Goal: Task Accomplishment & Management: Complete application form

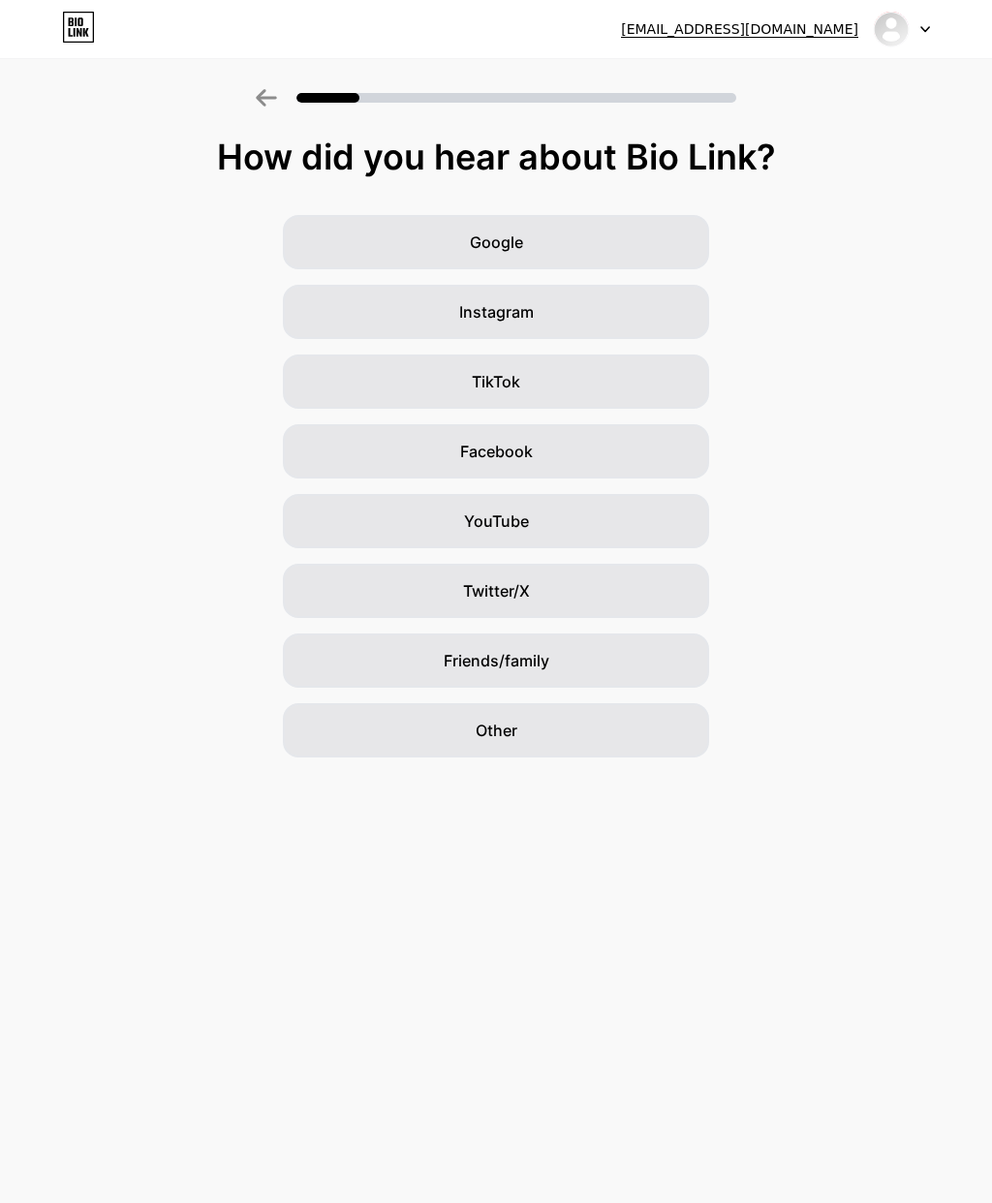
click at [571, 250] on div "Google" at bounding box center [496, 242] width 426 height 54
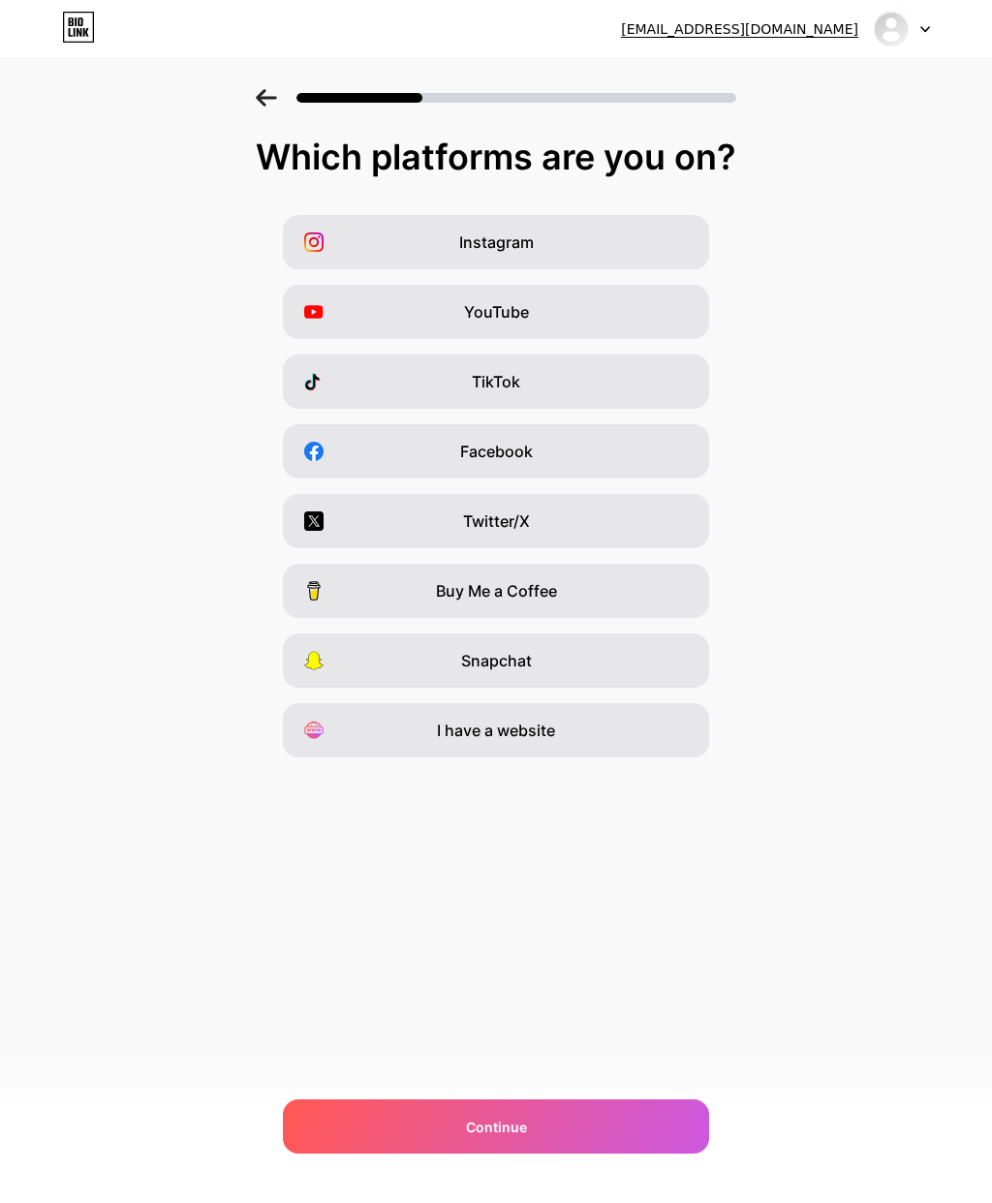
click at [623, 247] on div "Instagram" at bounding box center [496, 242] width 426 height 54
click at [581, 450] on div "Facebook" at bounding box center [496, 451] width 426 height 54
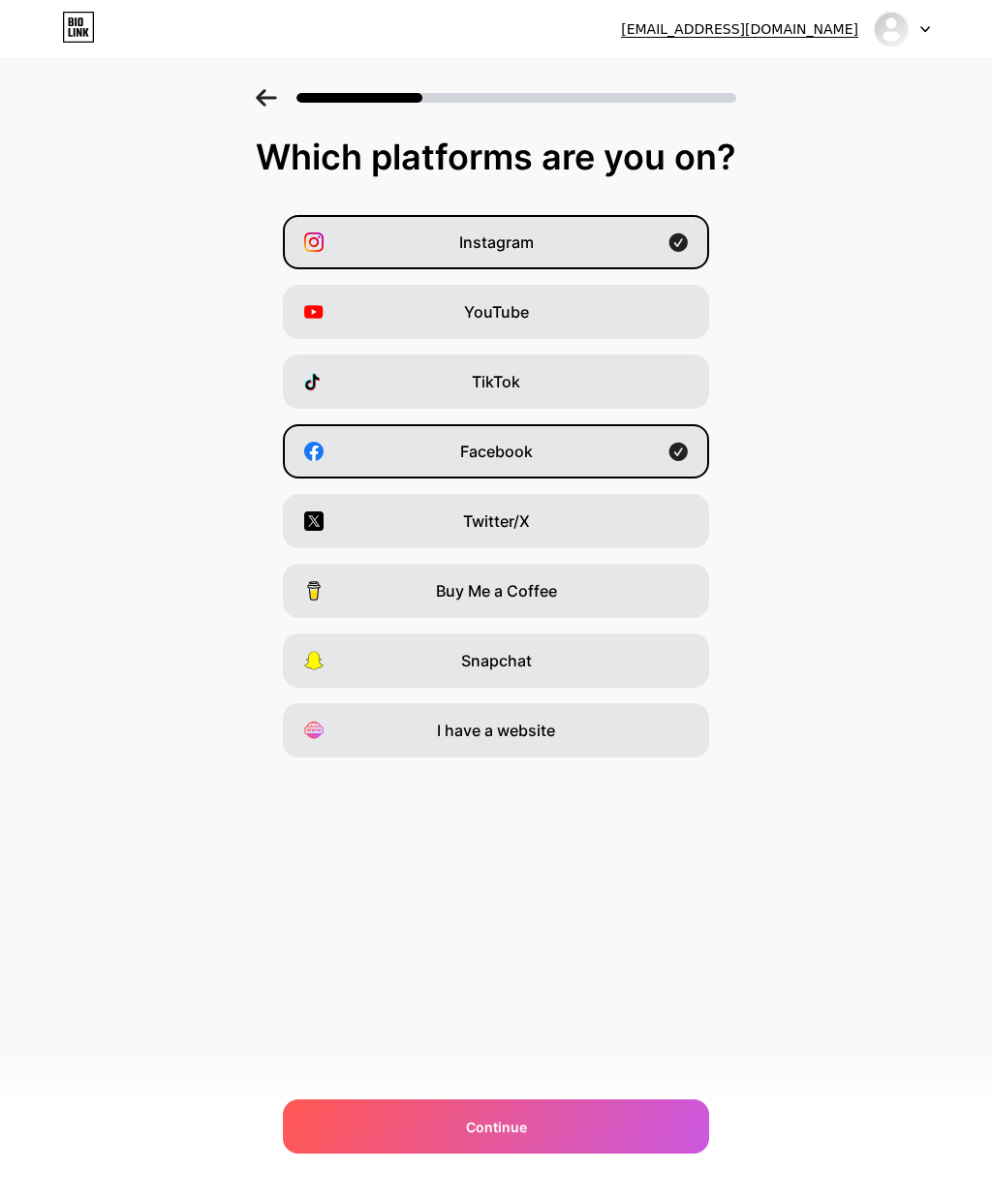
click at [497, 1129] on span "Continue" at bounding box center [496, 1127] width 61 height 20
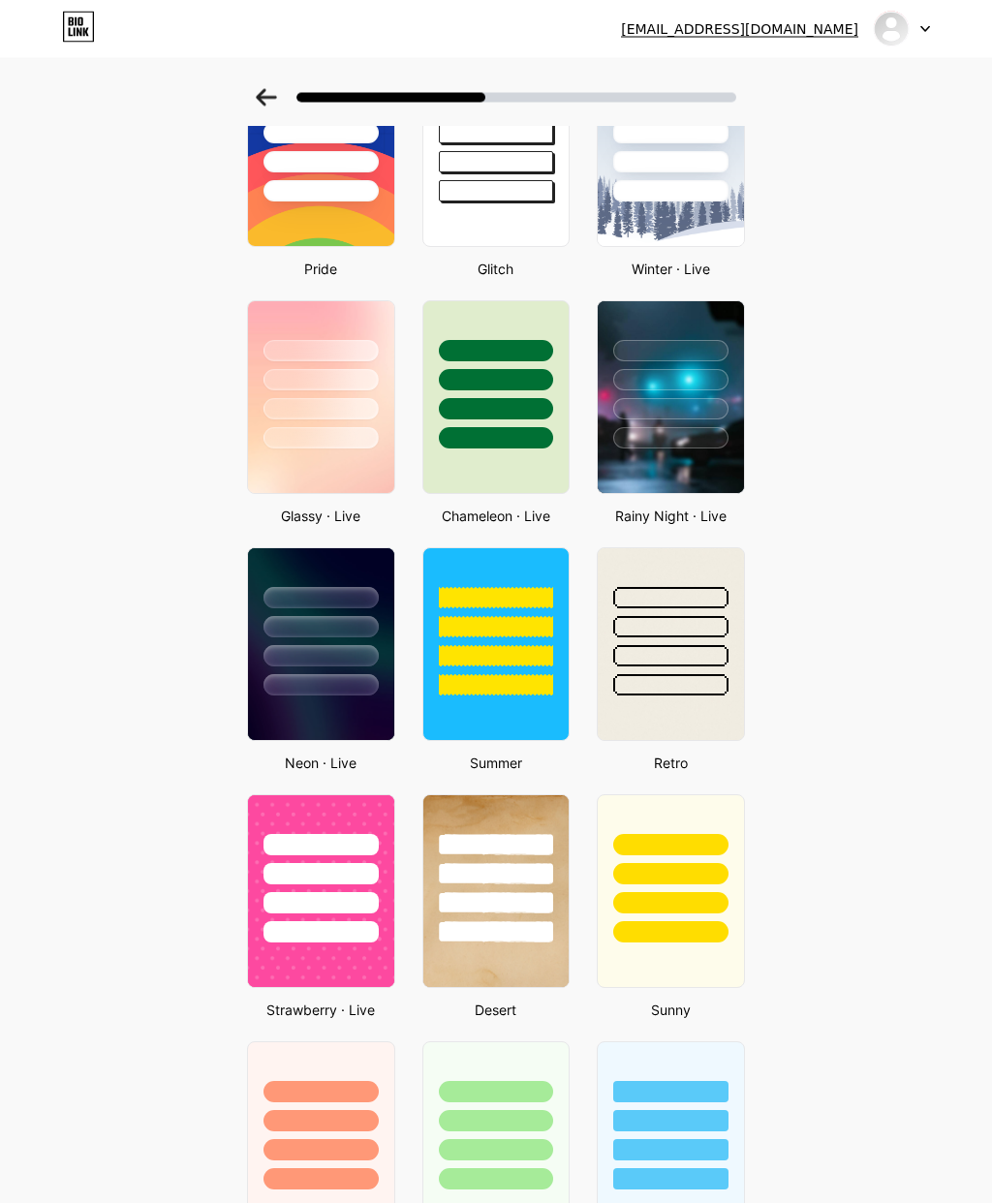
scroll to position [415, 0]
click at [345, 718] on img at bounding box center [321, 644] width 146 height 192
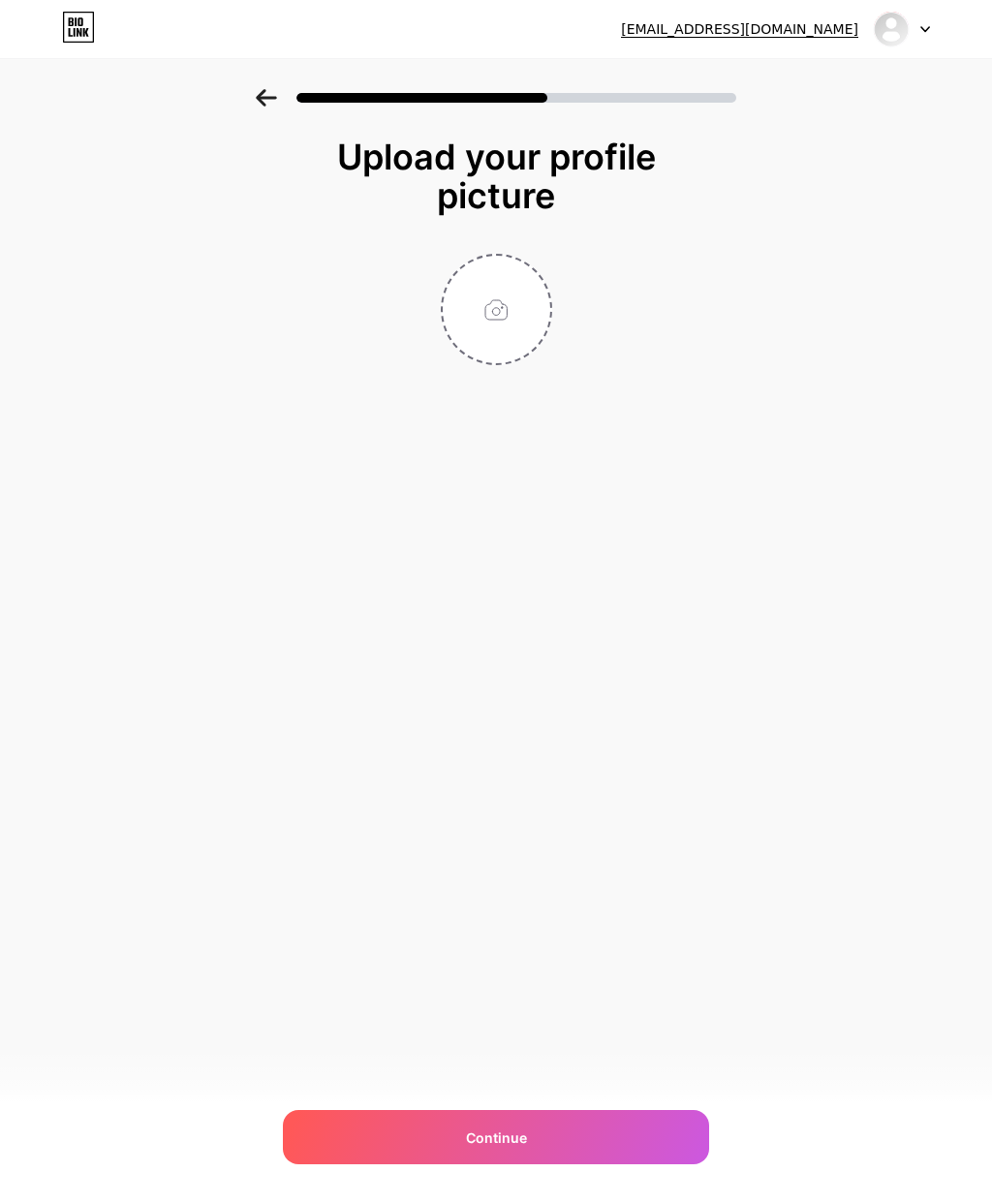
click at [502, 309] on input "file" at bounding box center [497, 310] width 108 height 108
click at [490, 299] on input "file" at bounding box center [497, 310] width 108 height 108
type input "C:\fakepath\IMG_0664.jpeg"
click at [489, 333] on img at bounding box center [496, 309] width 111 height 111
click at [411, 1127] on div "Continue" at bounding box center [496, 1137] width 426 height 54
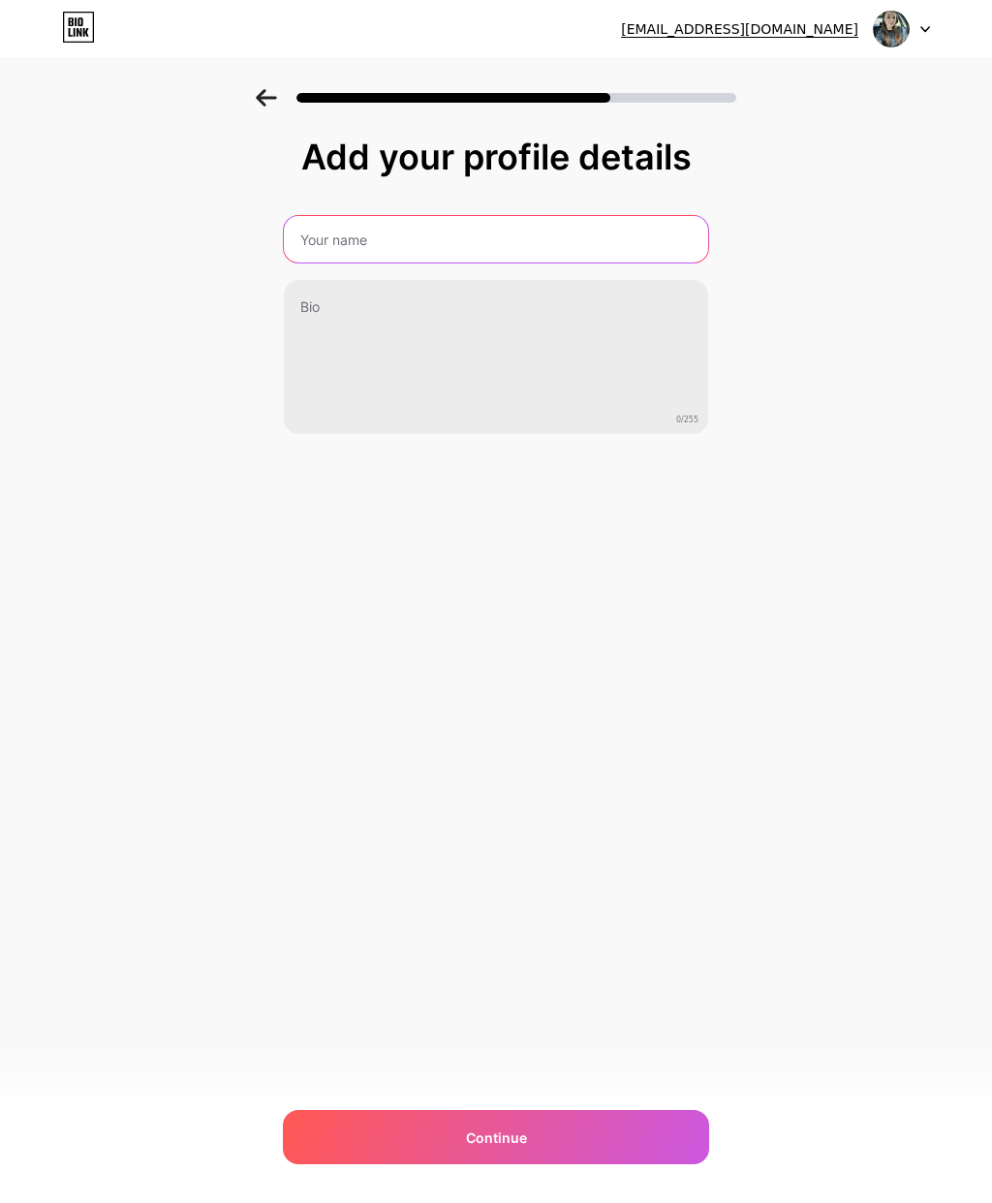
click at [611, 242] on input "text" at bounding box center [496, 239] width 424 height 46
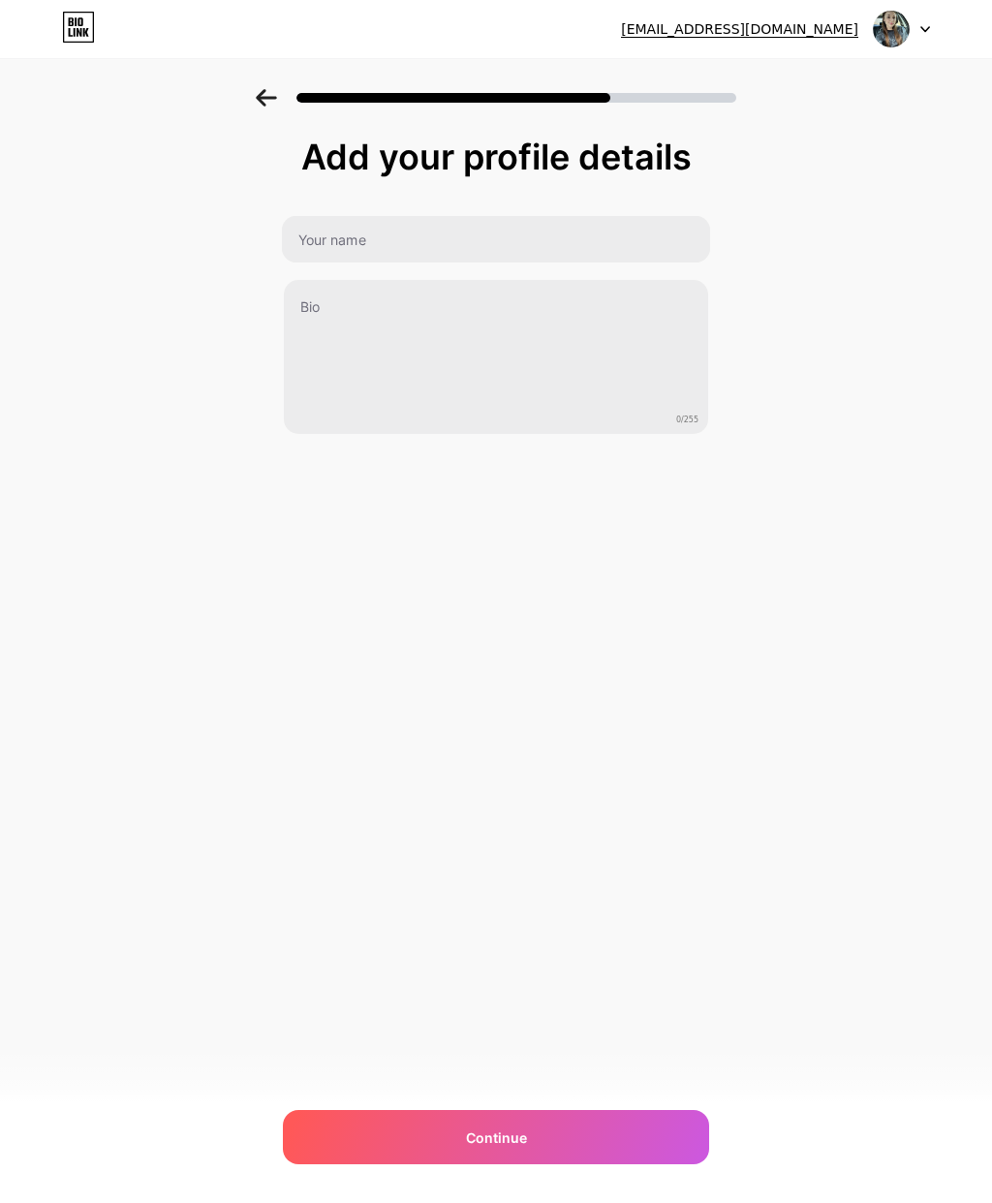
click at [927, 20] on div at bounding box center [902, 29] width 56 height 35
click at [796, 189] on div "Add your profile details 0/255 Continue Error" at bounding box center [496, 310] width 992 height 443
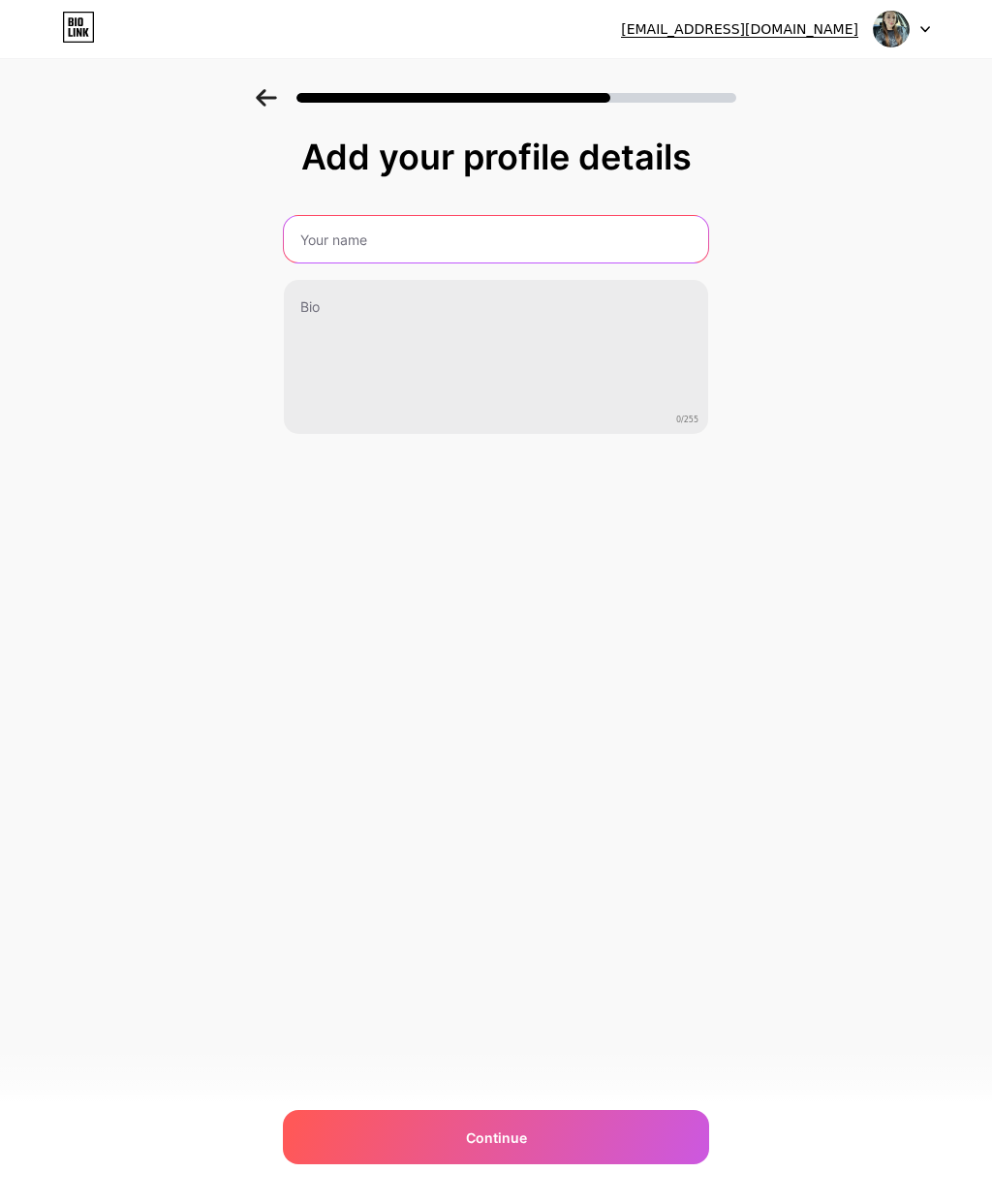
click at [623, 236] on input "text" at bounding box center [496, 239] width 424 height 46
type input "[PERSON_NAME]"
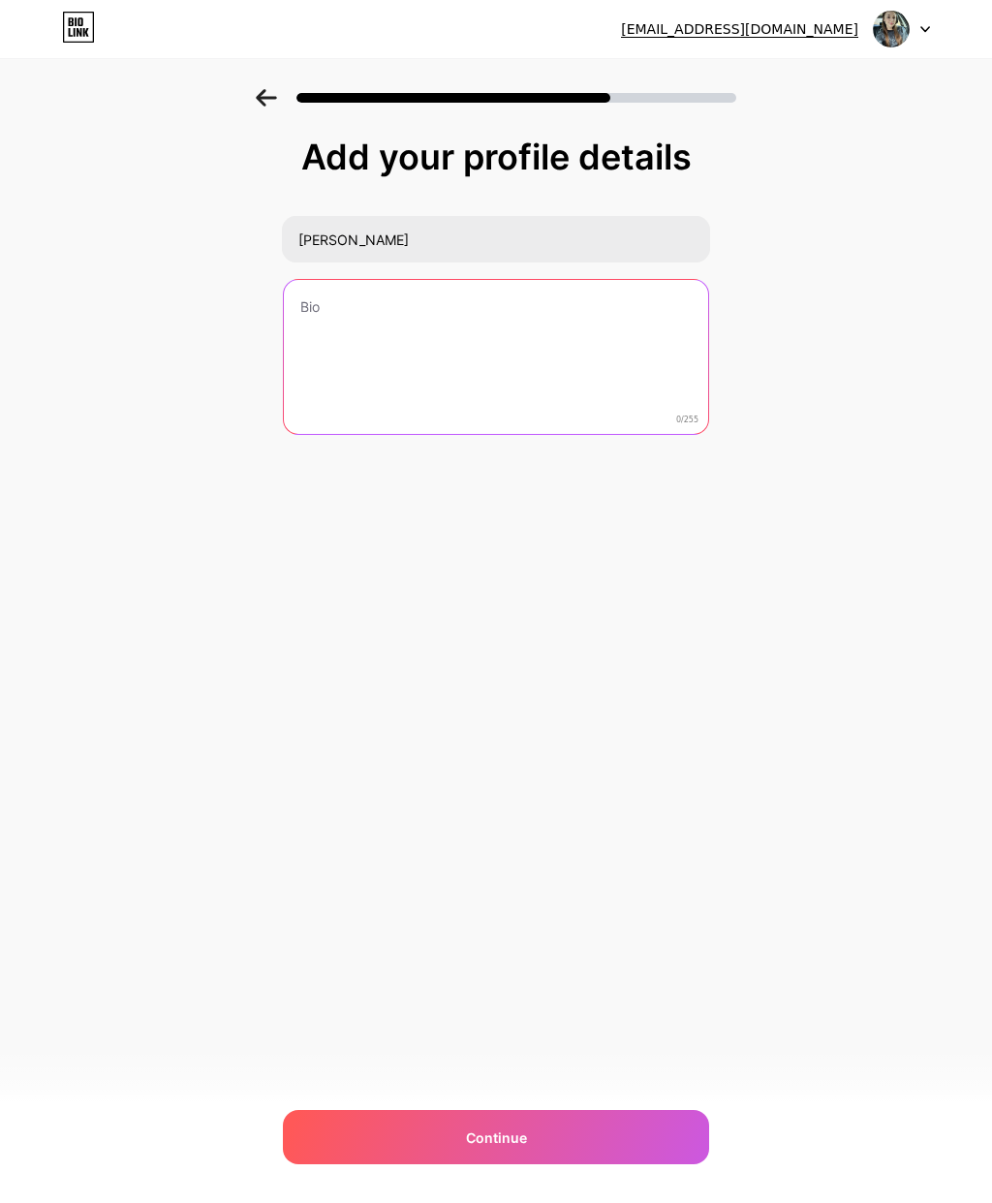
click at [499, 319] on textarea at bounding box center [496, 358] width 424 height 156
type textarea "T"
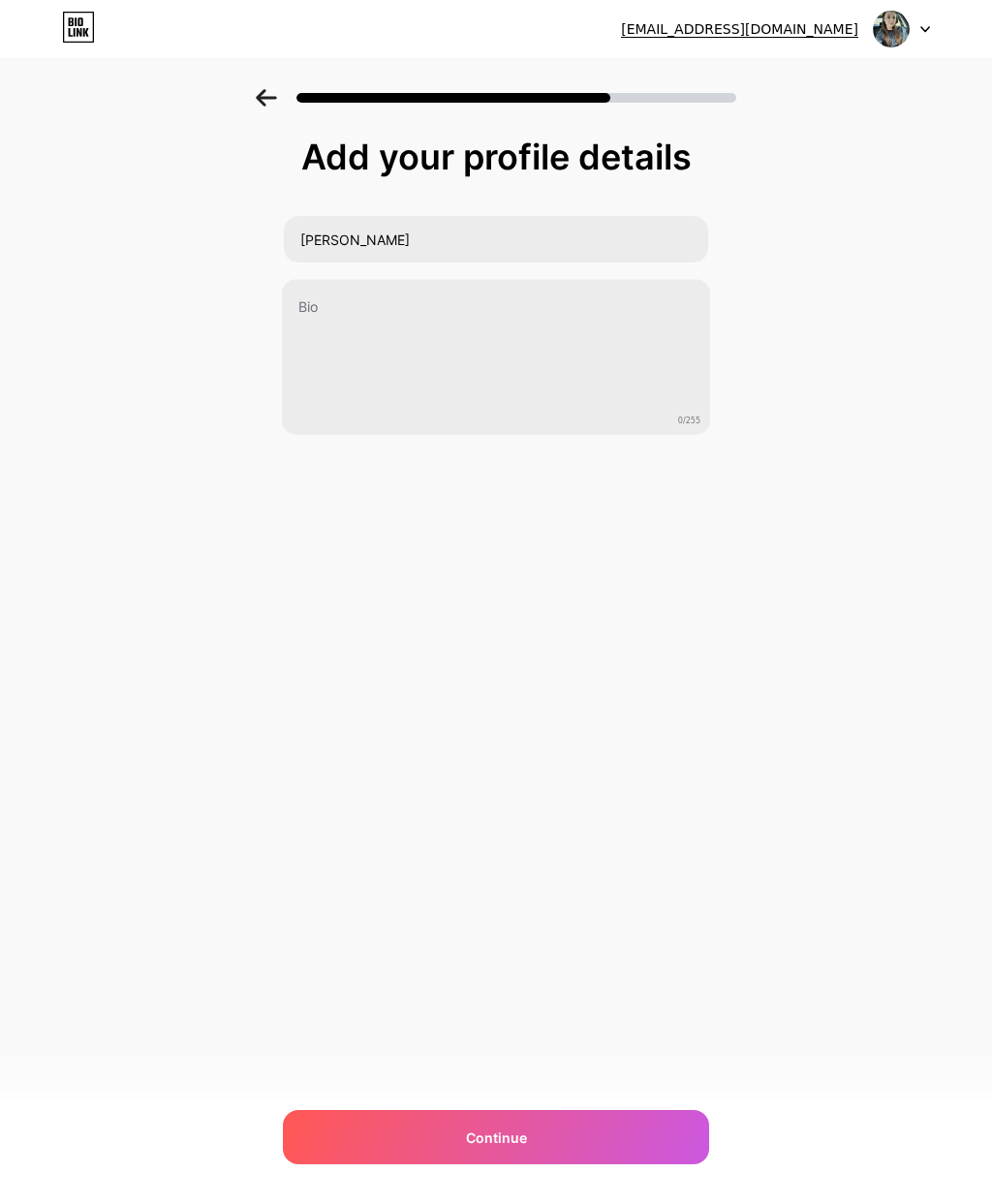
click at [700, 697] on div "[EMAIL_ADDRESS][DOMAIN_NAME] Logout Link Copied Add your profile details [PERSO…" at bounding box center [496, 601] width 992 height 1203
click at [546, 1131] on div "Continue" at bounding box center [496, 1137] width 426 height 54
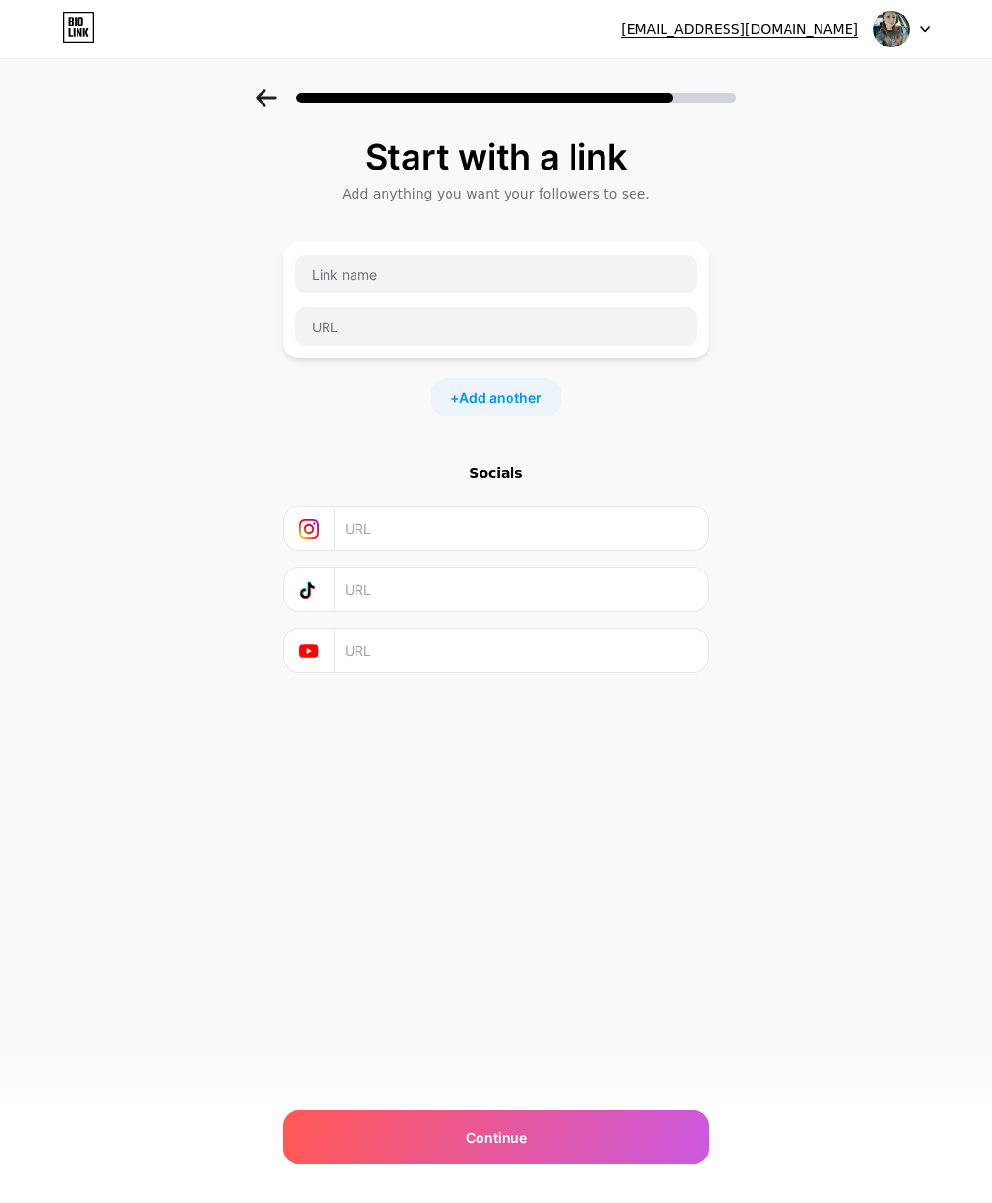
click at [469, 523] on input "text" at bounding box center [521, 529] width 352 height 44
type input "M"
type input "_mesmerizeme"
click at [529, 696] on div "Start with a link Add anything you want your followers to see. + Add another So…" at bounding box center [496, 454] width 426 height 633
click at [566, 273] on input "text" at bounding box center [495, 274] width 401 height 39
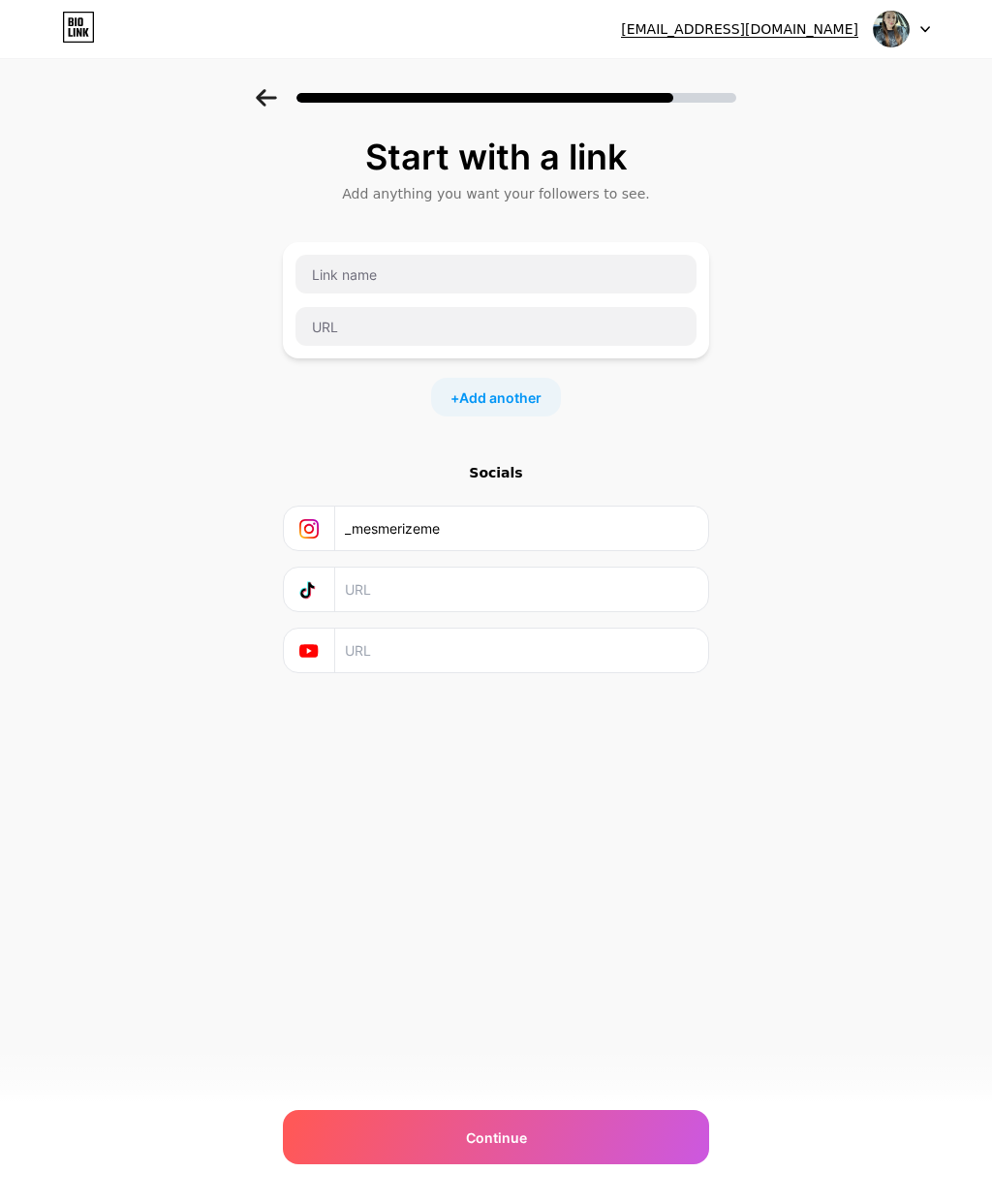
click at [517, 446] on div "Start with a link Add anything you want your followers to see. + Add another So…" at bounding box center [496, 406] width 426 height 536
click at [506, 389] on span "Add another" at bounding box center [500, 397] width 82 height 20
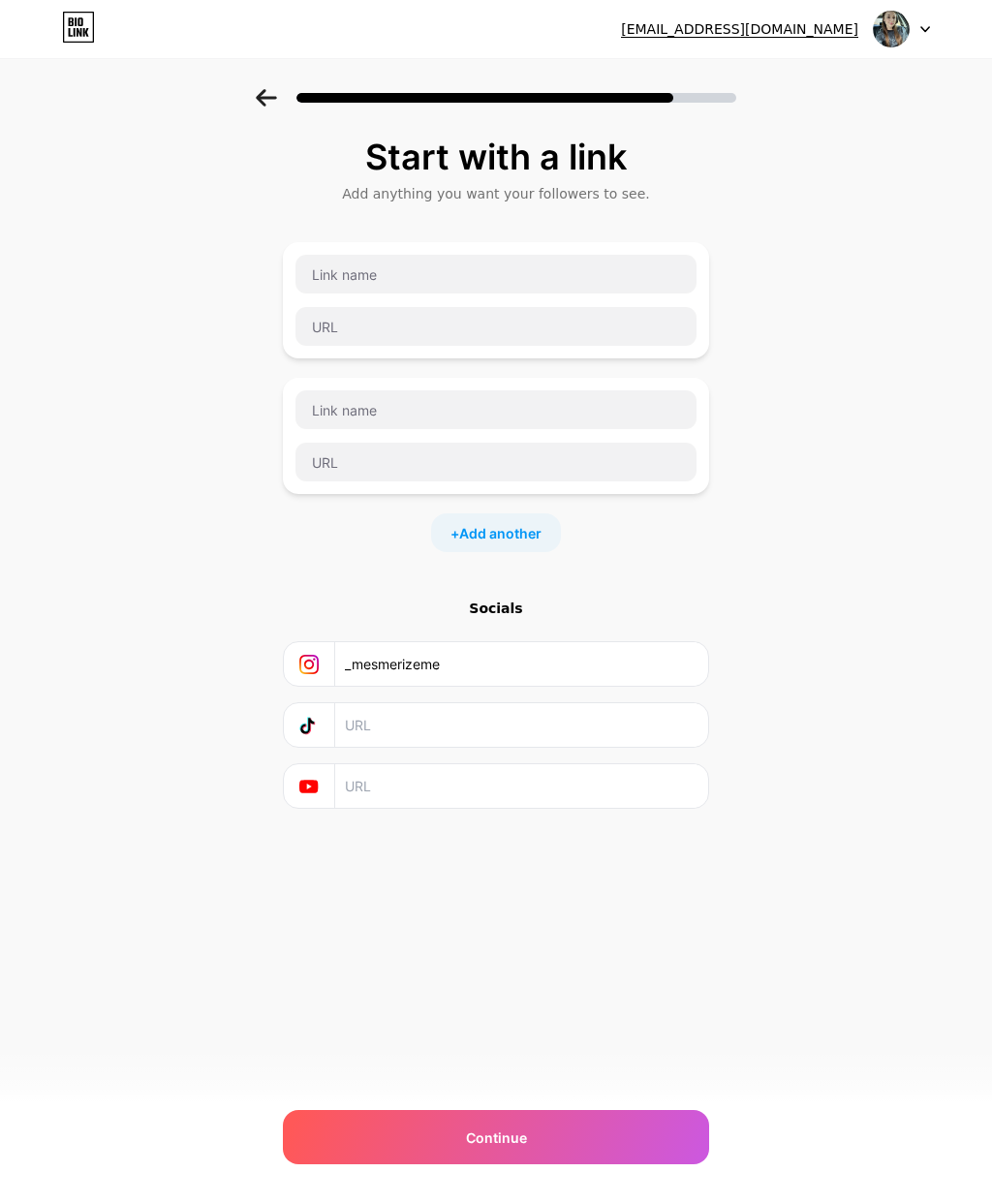
scroll to position [78, 0]
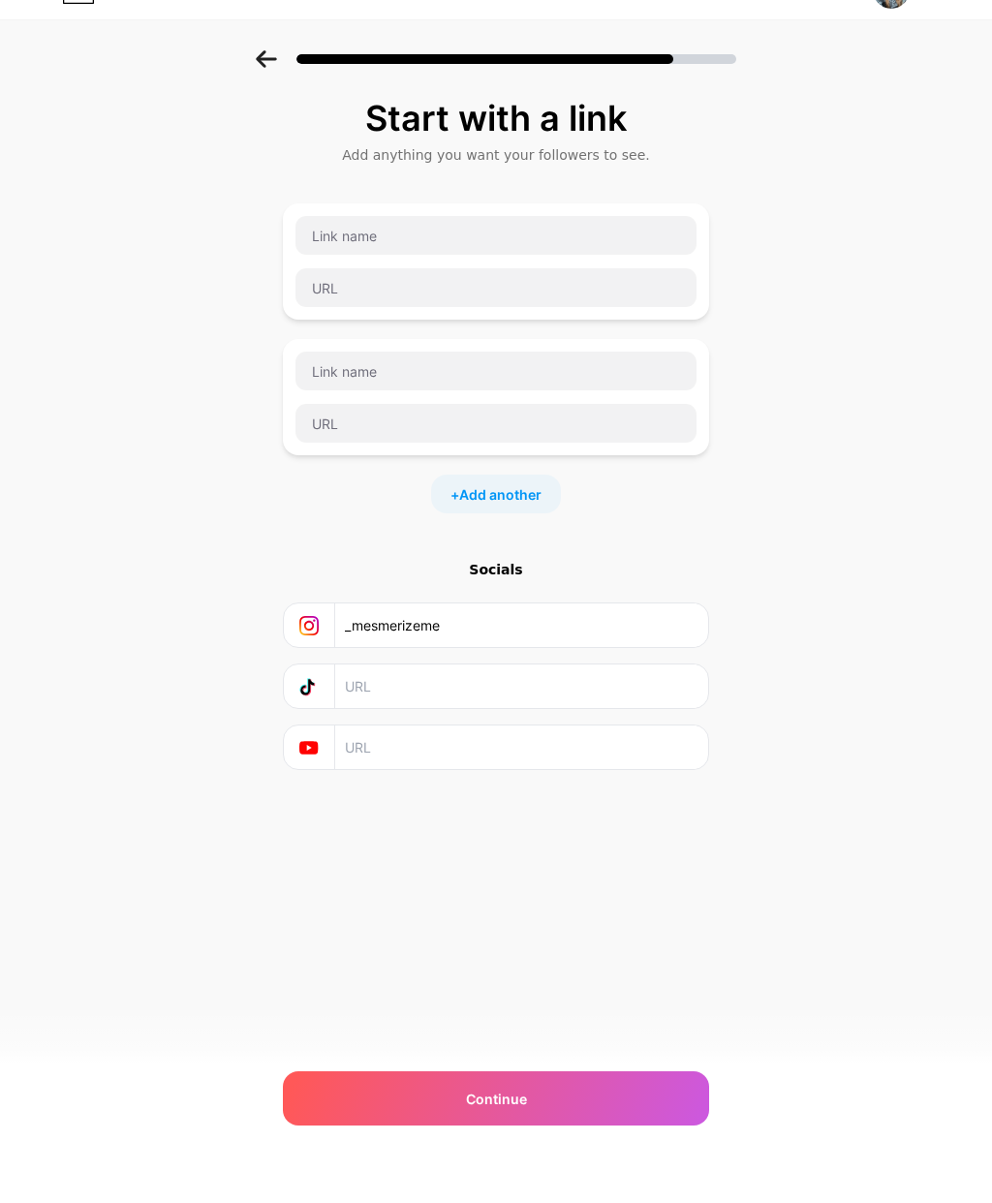
click at [442, 703] on input "text" at bounding box center [521, 725] width 352 height 44
click at [356, 746] on div "Start with a link Add anything you want your followers to see. + Add another So…" at bounding box center [496, 522] width 426 height 768
click at [403, 764] on input "text" at bounding box center [521, 786] width 352 height 44
click at [337, 786] on div "Start with a link Add anything you want your followers to see. + Add another So…" at bounding box center [496, 522] width 426 height 768
click at [495, 599] on div "Socials" at bounding box center [496, 608] width 426 height 19
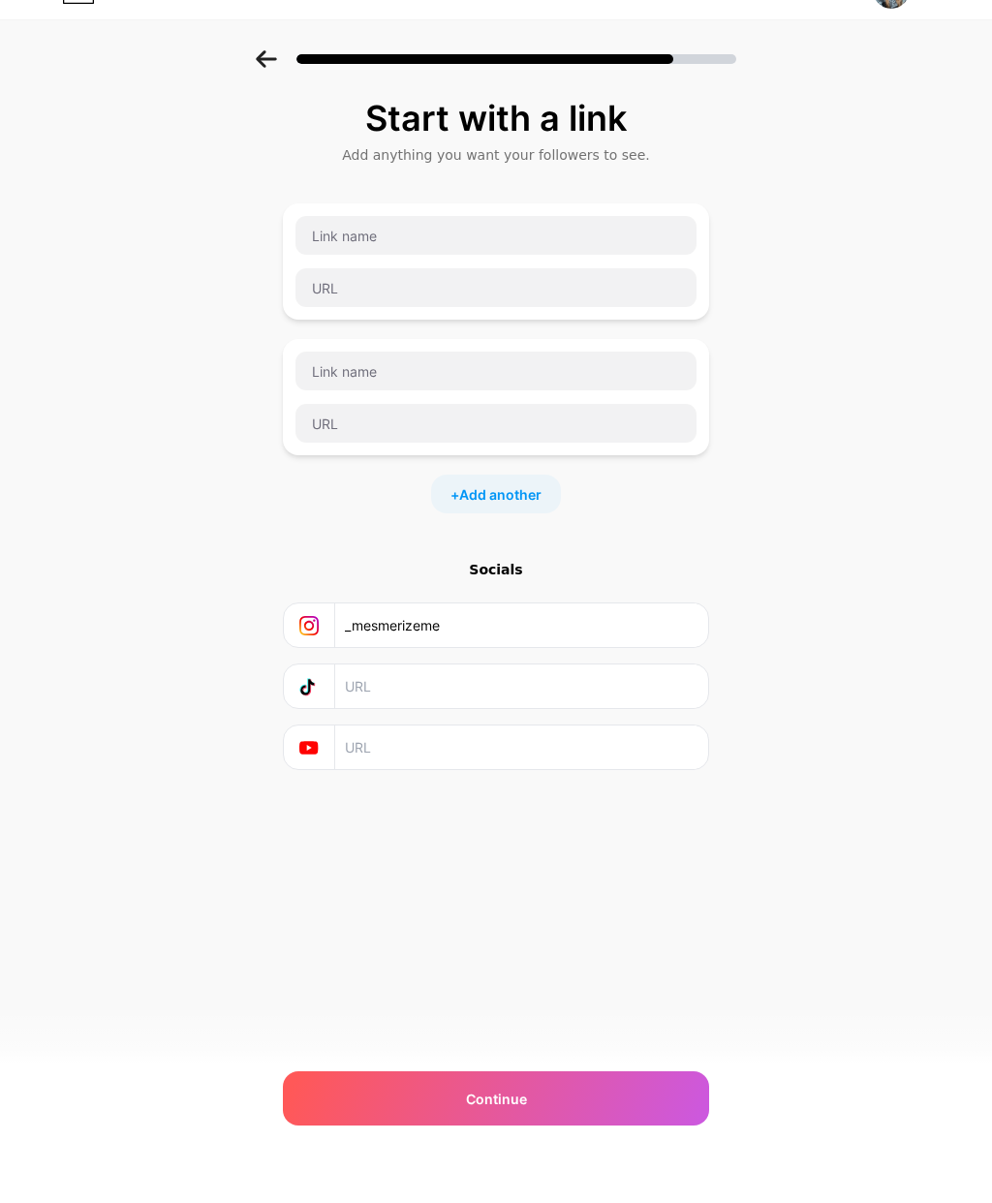
click at [560, 255] on input "text" at bounding box center [495, 274] width 401 height 39
type input "Facebook"
click at [530, 809] on div "[EMAIL_ADDRESS][DOMAIN_NAME] Logout Link Copied Start with a link Add anything …" at bounding box center [496, 601] width 992 height 1203
click at [449, 307] on input "text" at bounding box center [495, 326] width 401 height 39
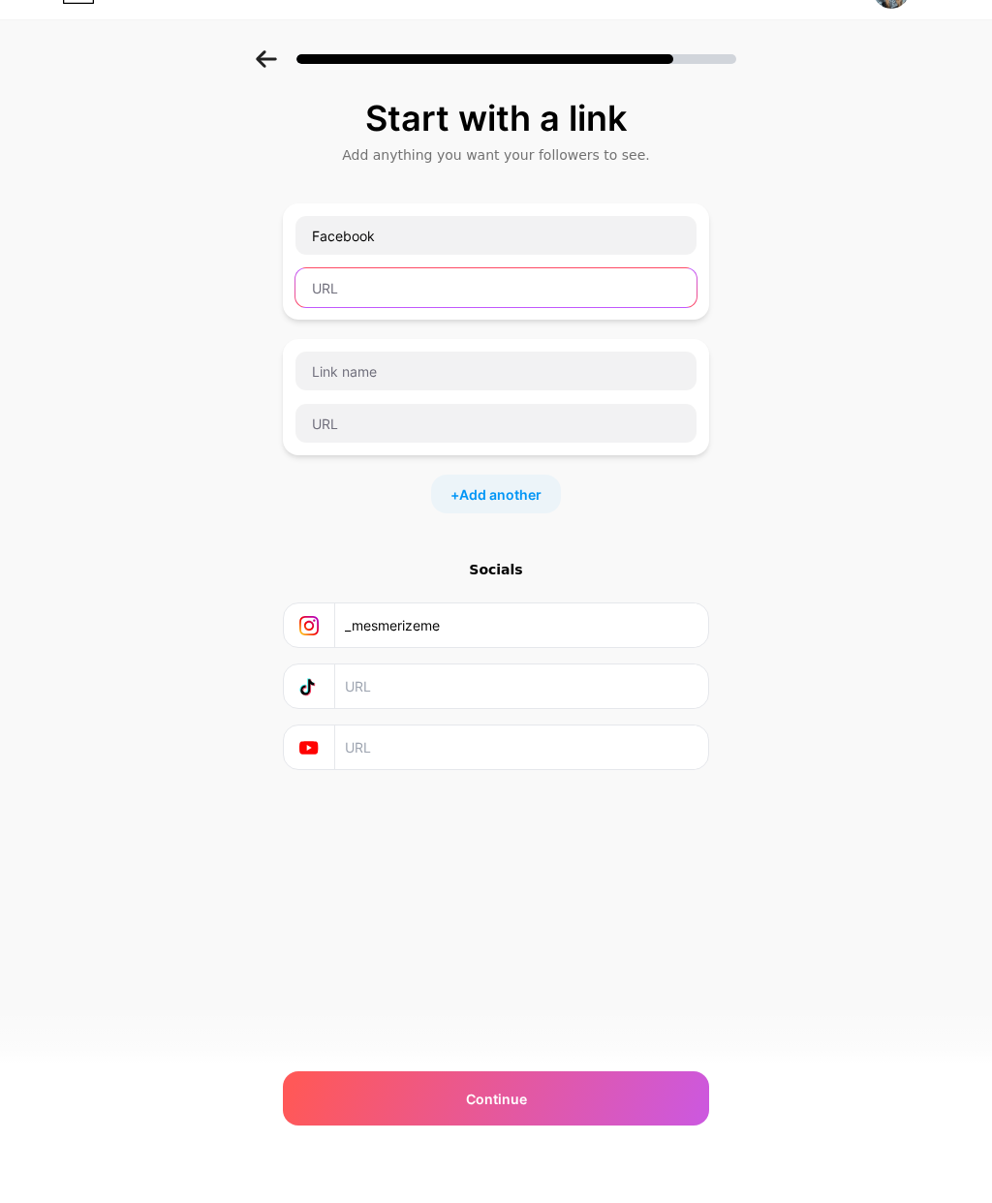
click at [451, 307] on input "text" at bounding box center [495, 326] width 401 height 39
paste input "[URL][DOMAIN_NAME]"
type input "[URL][DOMAIN_NAME]"
click at [813, 666] on div "Start with a link Add anything you want your followers to see. Facebook [URL][D…" at bounding box center [496, 497] width 992 height 817
click at [575, 1110] on div "Continue" at bounding box center [496, 1137] width 426 height 54
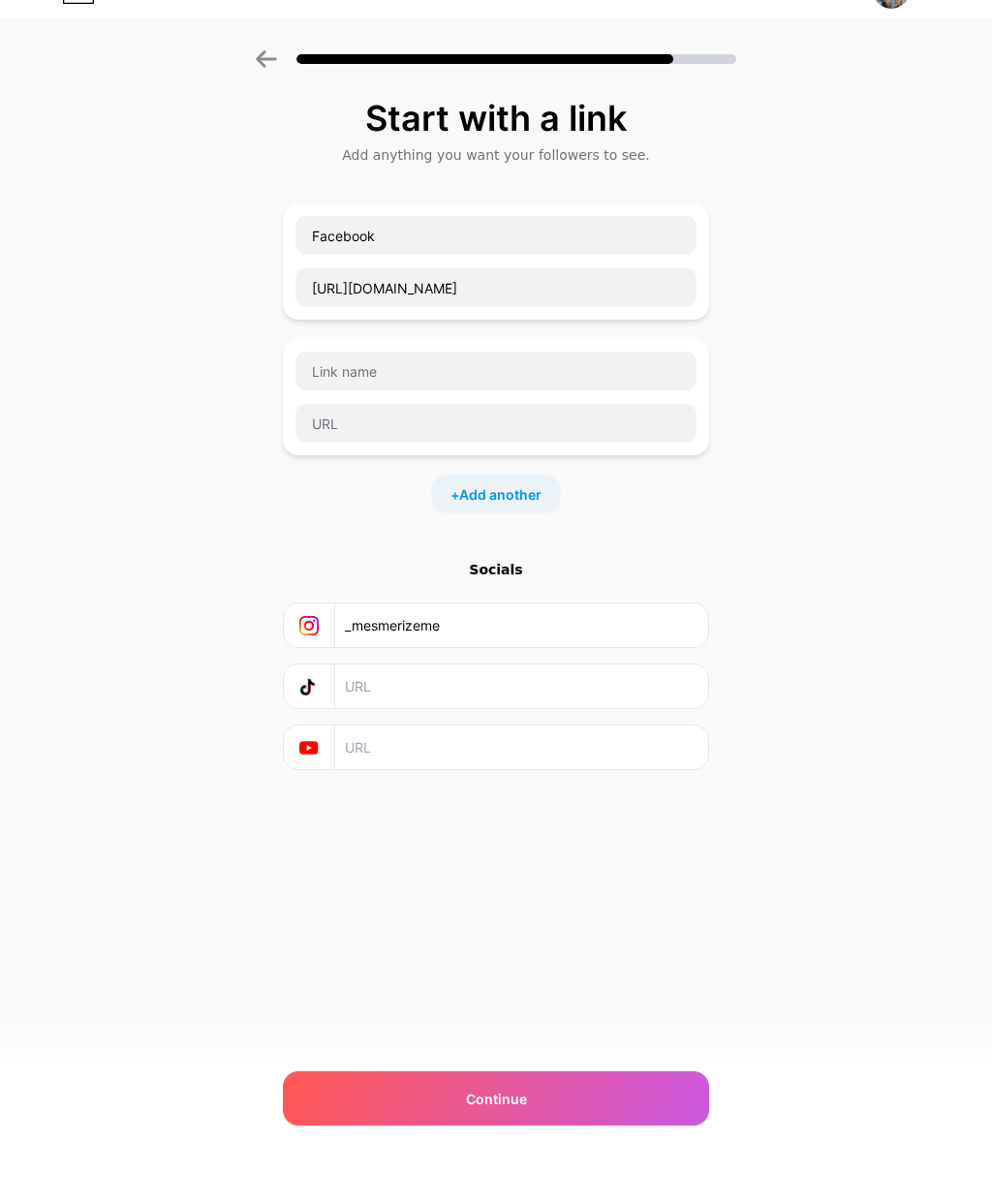
scroll to position [0, 0]
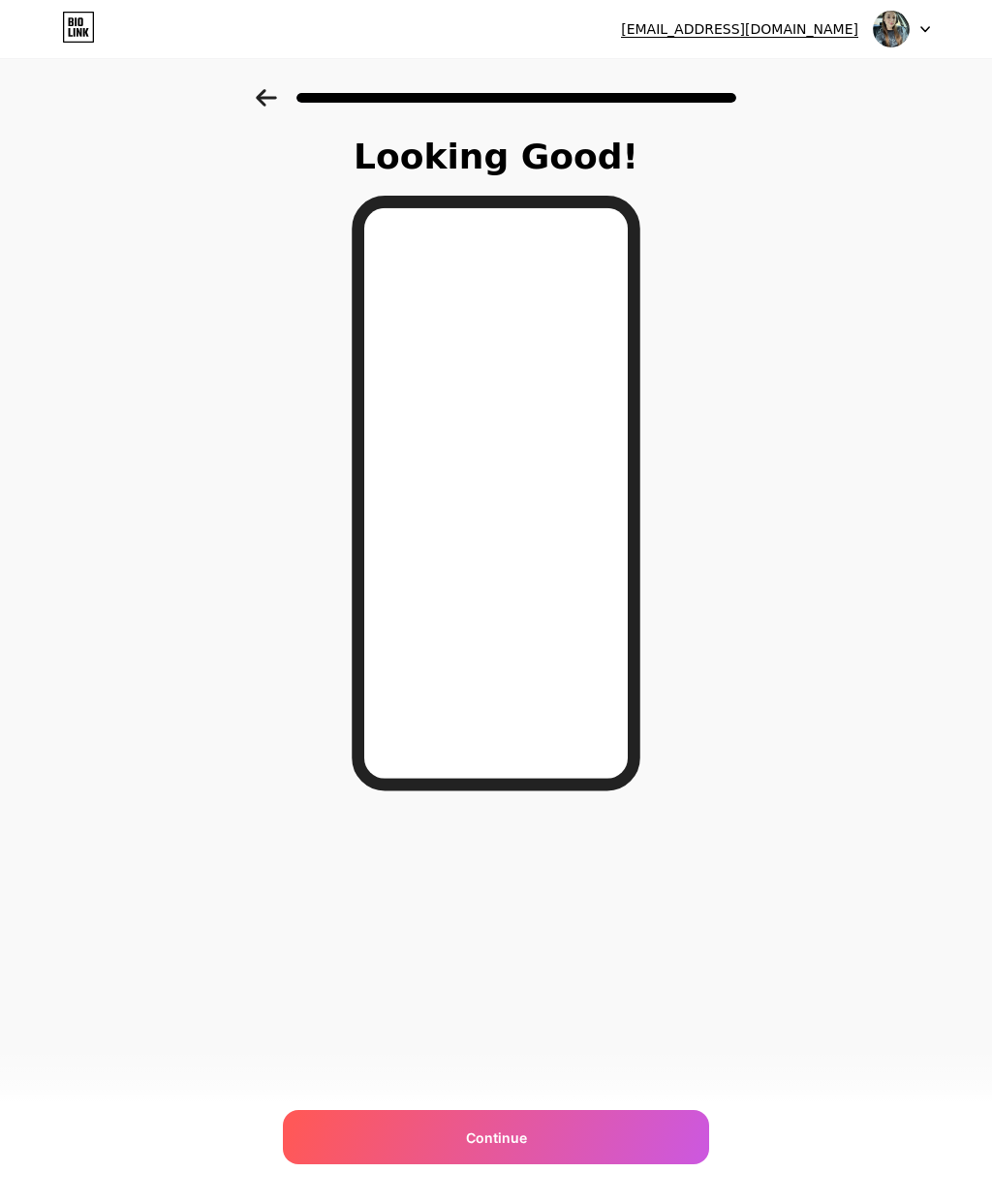
click at [257, 163] on div "Looking Good! Continue" at bounding box center [496, 492] width 992 height 807
click at [501, 1133] on span "Continue" at bounding box center [496, 1138] width 61 height 20
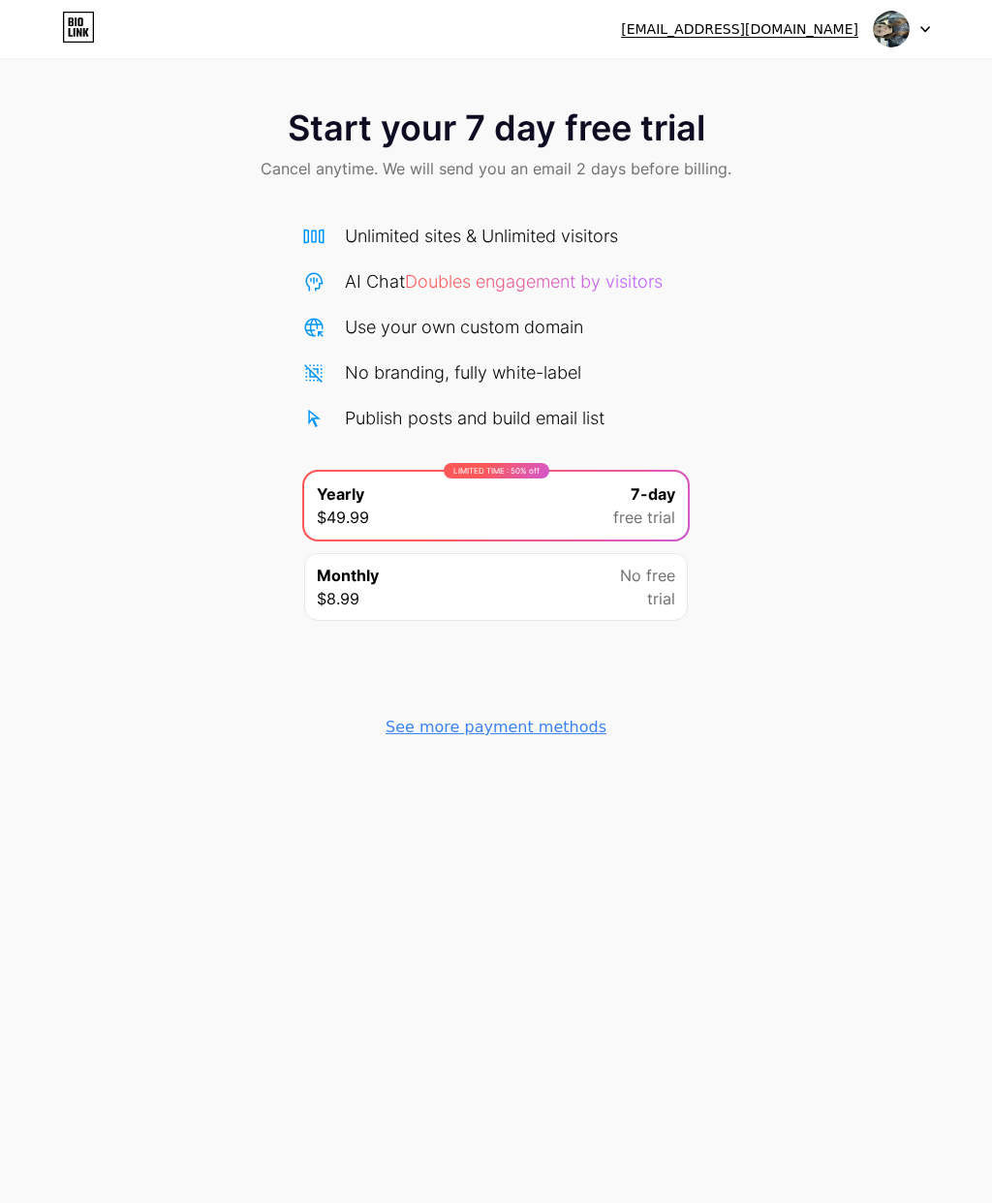
click at [484, 793] on div "[EMAIL_ADDRESS][DOMAIN_NAME] Logout Link Copied Start your 7 day free trial Can…" at bounding box center [496, 601] width 992 height 1203
click at [477, 788] on div "[EMAIL_ADDRESS][DOMAIN_NAME] Logout Link Copied Start your 7 day free trial Can…" at bounding box center [496, 601] width 992 height 1203
click at [478, 784] on div "[EMAIL_ADDRESS][DOMAIN_NAME] Logout Link Copied Start your 7 day free trial Can…" at bounding box center [496, 601] width 992 height 1203
click at [916, 25] on div at bounding box center [902, 29] width 56 height 35
click at [824, 166] on div "Start your 7 day free trial Cancel anytime. We will send you an email 2 days be…" at bounding box center [496, 146] width 992 height 114
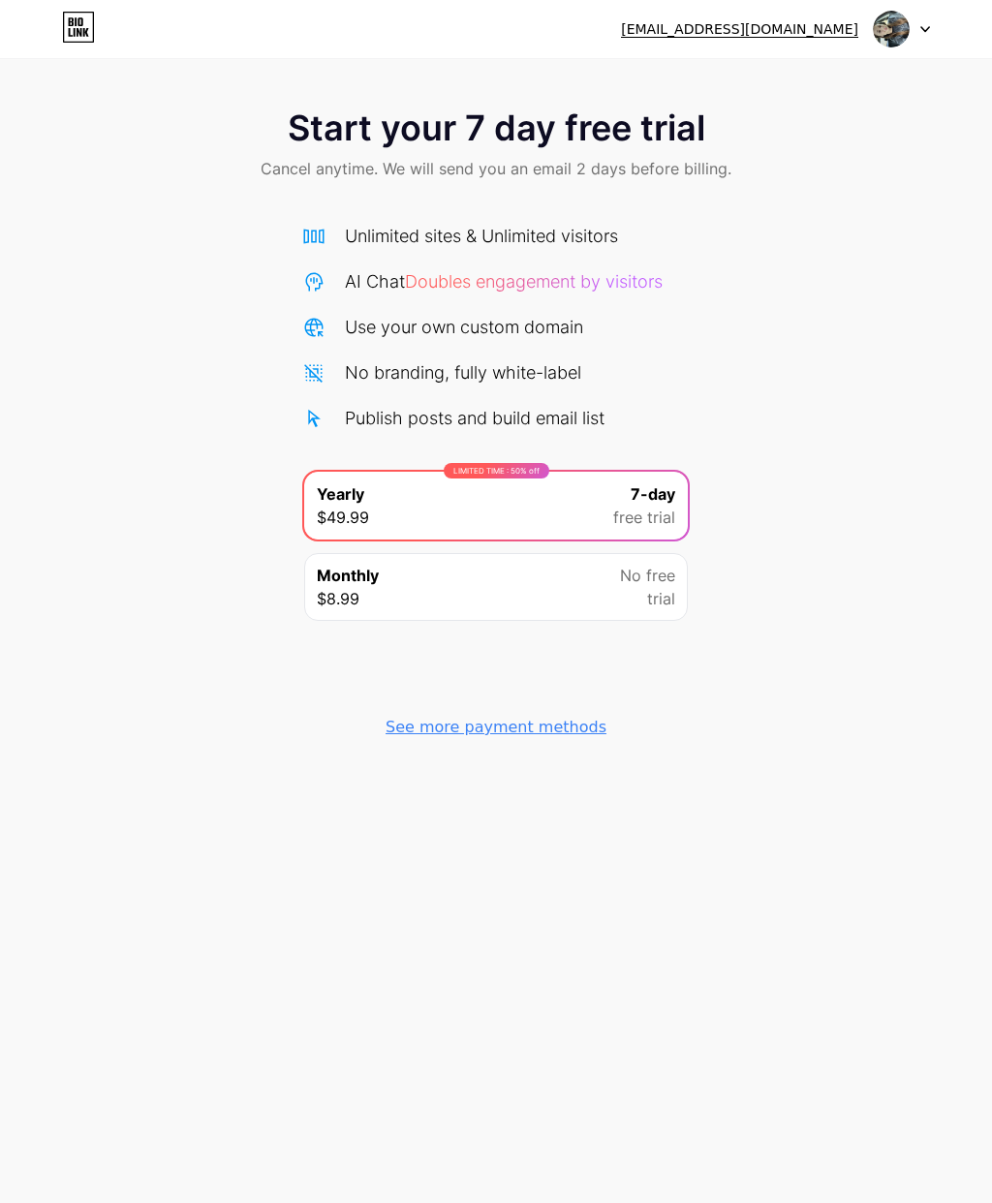
click at [892, 24] on img at bounding box center [891, 29] width 37 height 37
click at [743, 209] on div "Start your 7 day free trial Cancel anytime. We will send you an email 2 days be…" at bounding box center [496, 420] width 992 height 662
click at [462, 725] on div "See more payment methods" at bounding box center [496, 727] width 221 height 23
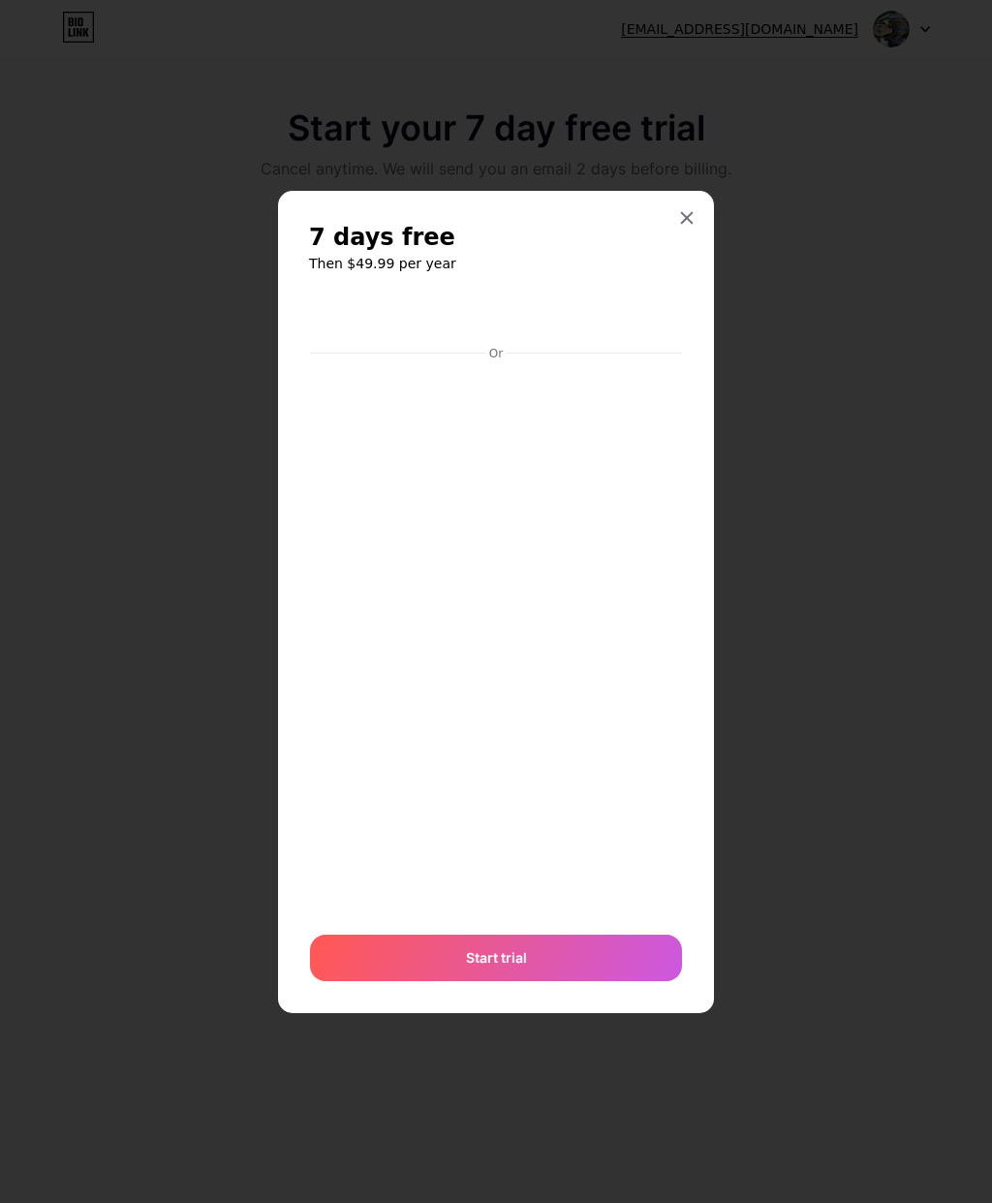
click at [691, 226] on icon at bounding box center [686, 217] width 15 height 15
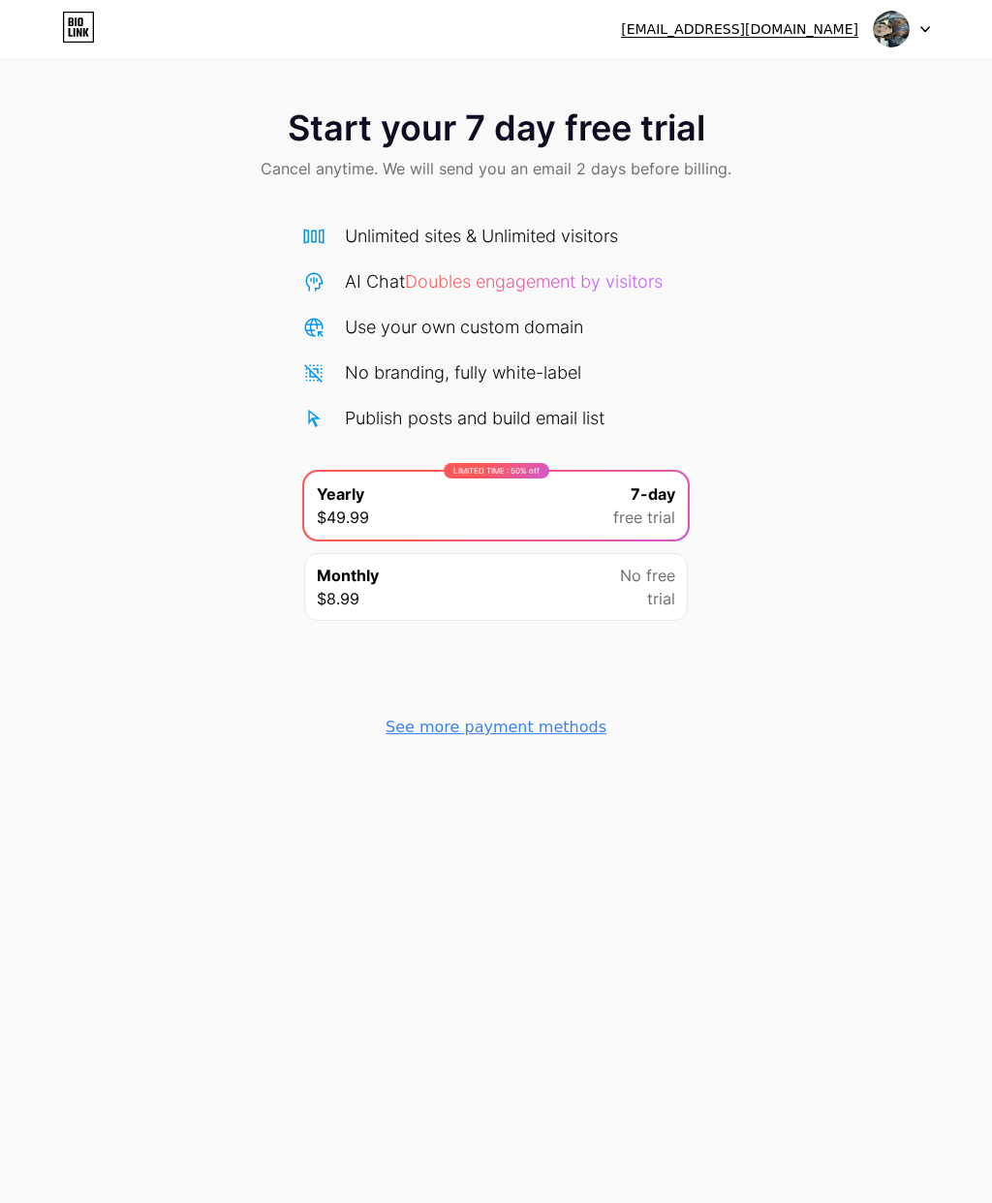
click at [658, 257] on div "Unlimited sites & Unlimited visitors AI Chat Doubles engagement by visitors Use…" at bounding box center [495, 327] width 387 height 208
click at [79, 23] on icon at bounding box center [79, 21] width 5 height 9
